Goal: Find specific page/section: Find specific page/section

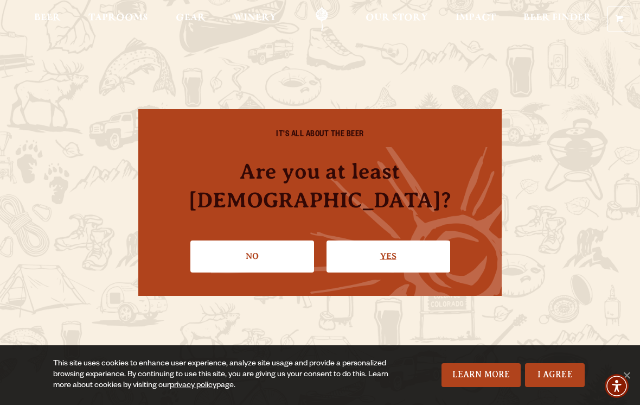
click at [396, 249] on link "Yes" at bounding box center [389, 255] width 124 height 31
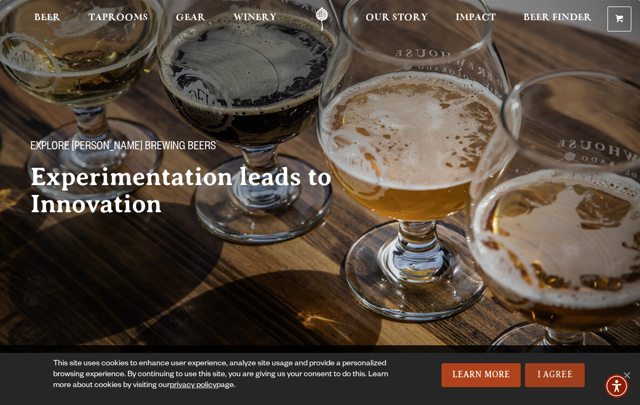
click at [569, 372] on link "I Agree" at bounding box center [555, 375] width 60 height 24
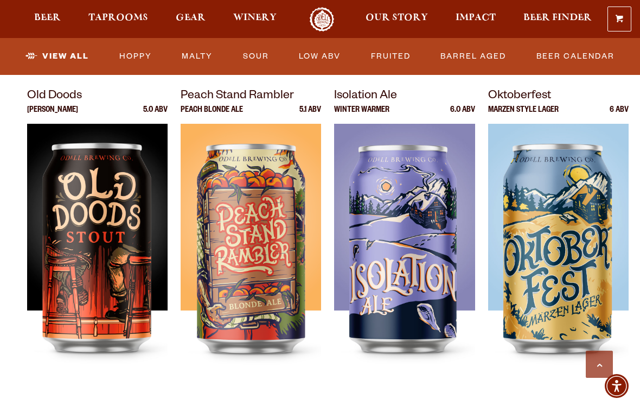
scroll to position [1498, 0]
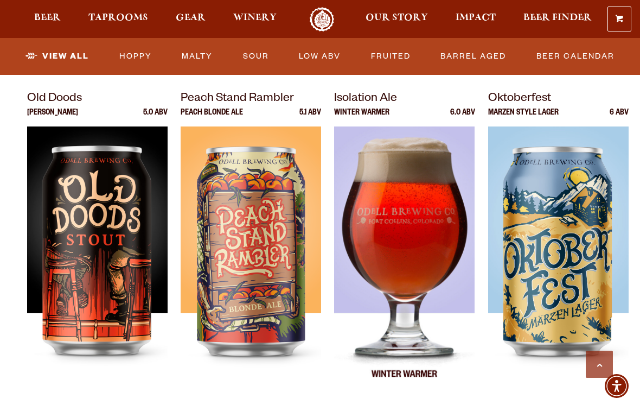
click at [386, 260] on div at bounding box center [404, 261] width 141 height 271
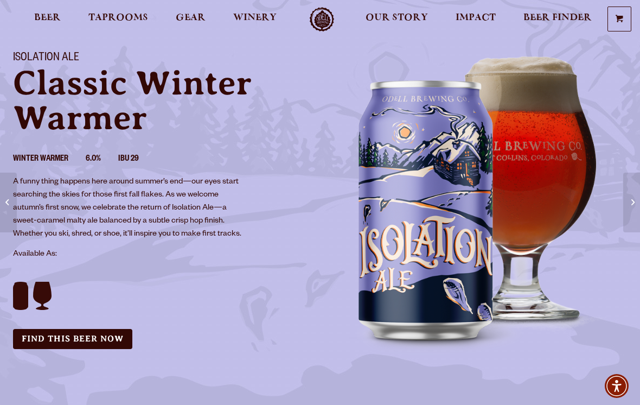
scroll to position [68, 0]
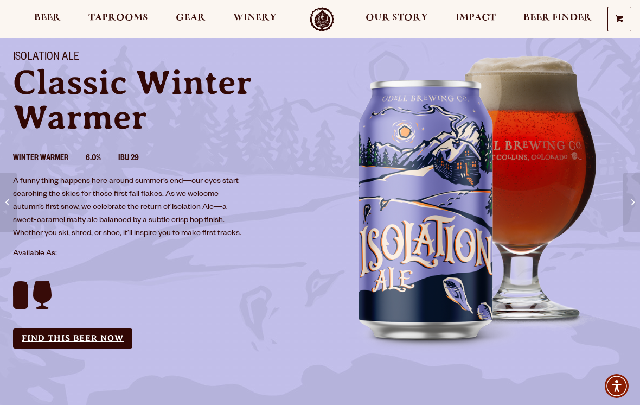
click at [122, 332] on link "Find this Beer Now" at bounding box center [72, 338] width 119 height 20
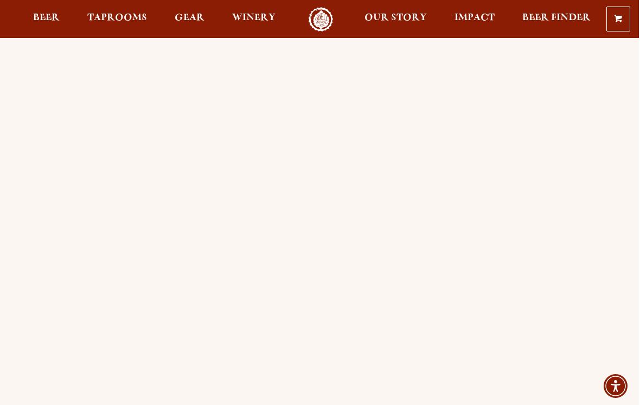
scroll to position [88, 0]
click at [52, 21] on span "Beer" at bounding box center [47, 18] width 27 height 9
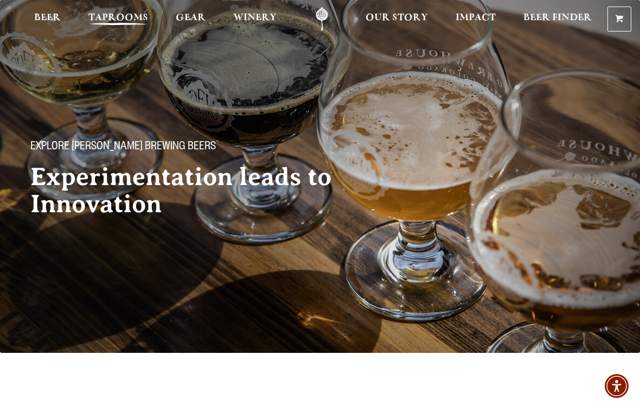
click at [119, 22] on span "Taprooms" at bounding box center [118, 18] width 60 height 9
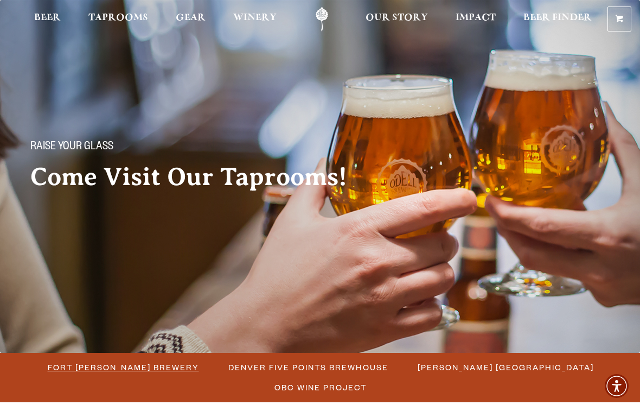
click at [150, 368] on span "Fort [PERSON_NAME] Brewery" at bounding box center [123, 367] width 151 height 16
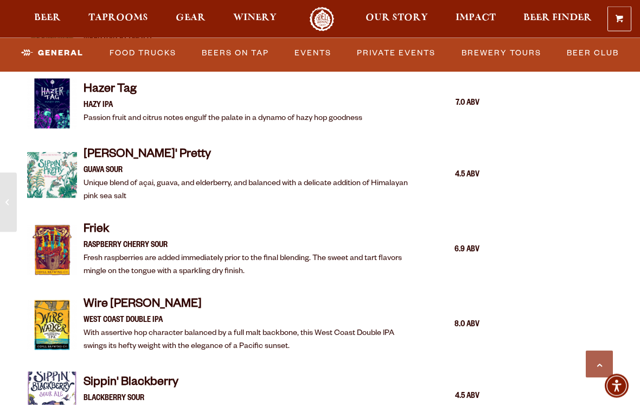
scroll to position [1552, 0]
